Goal: Transaction & Acquisition: Purchase product/service

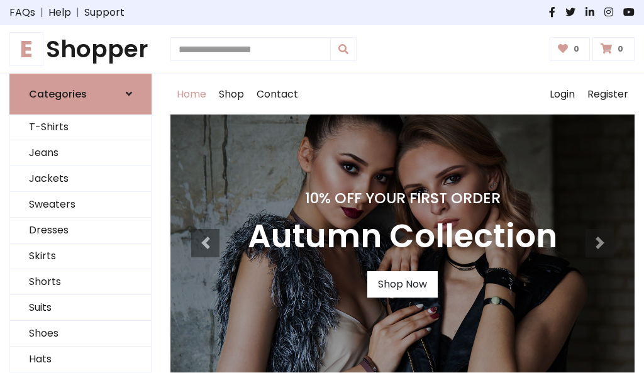
click at [322, 190] on h4 "10% Off Your First Order" at bounding box center [402, 198] width 309 height 18
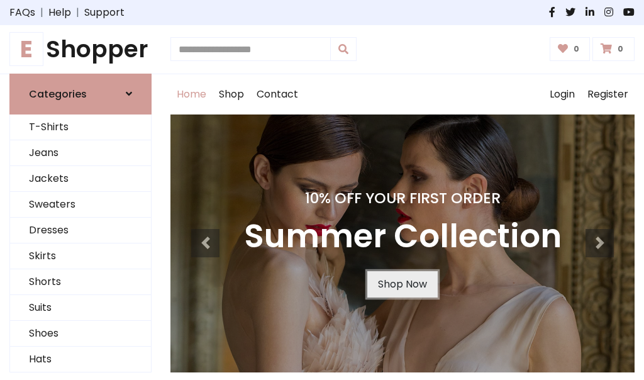
click at [402, 283] on link "Shop Now" at bounding box center [402, 284] width 70 height 26
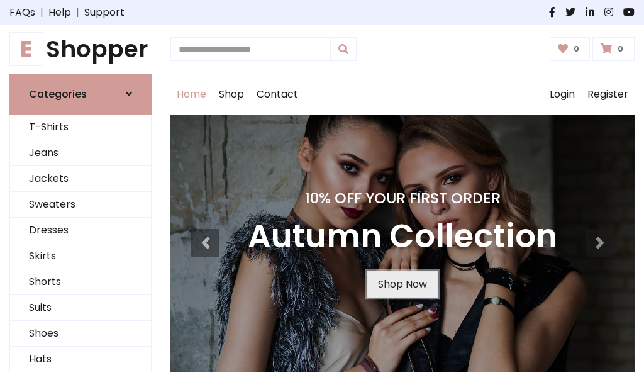
click at [402, 283] on link "Shop Now" at bounding box center [402, 284] width 70 height 26
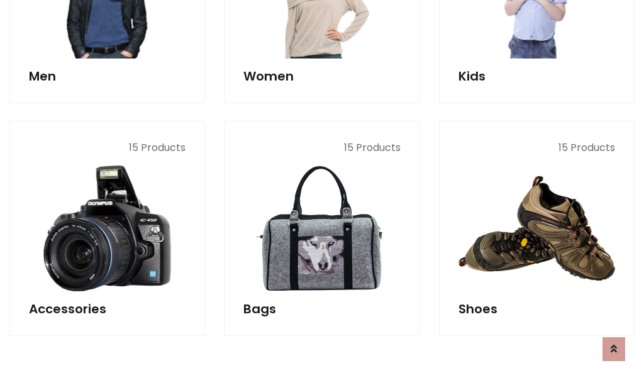
scroll to position [1253, 0]
